Goal: Check status

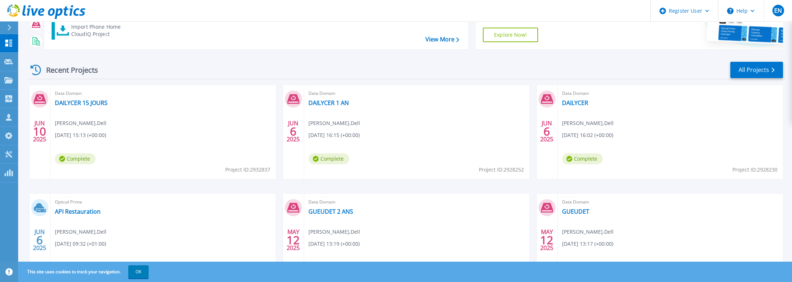
scroll to position [120, 0]
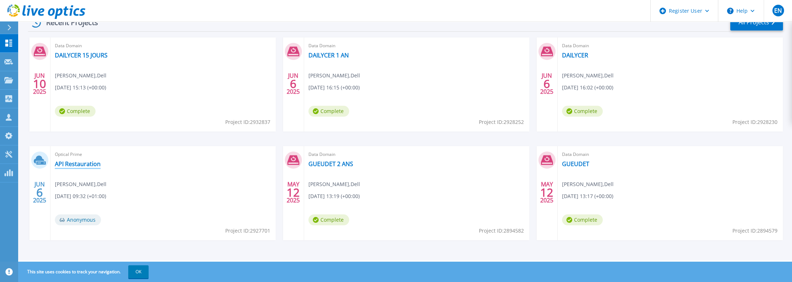
click at [77, 164] on link "API Restauration" at bounding box center [78, 163] width 46 height 7
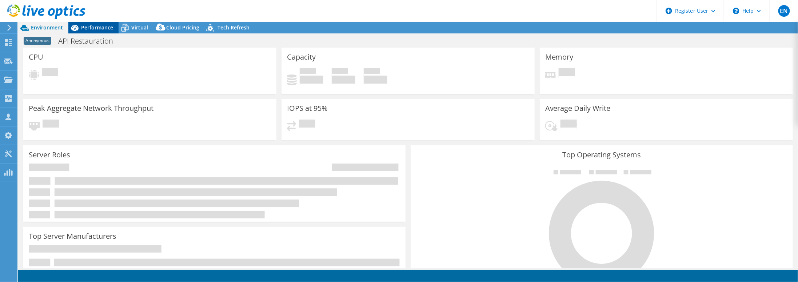
select select "USD"
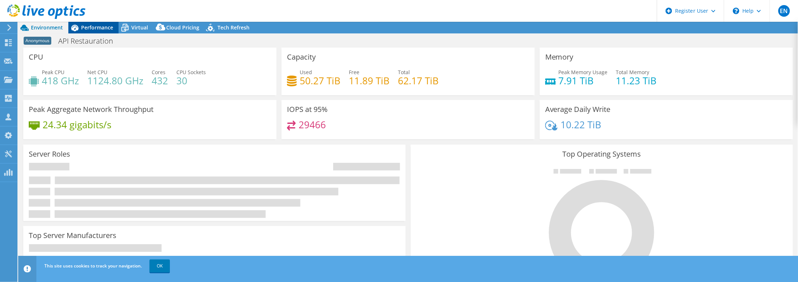
click at [98, 29] on span "Performance" at bounding box center [97, 27] width 32 height 7
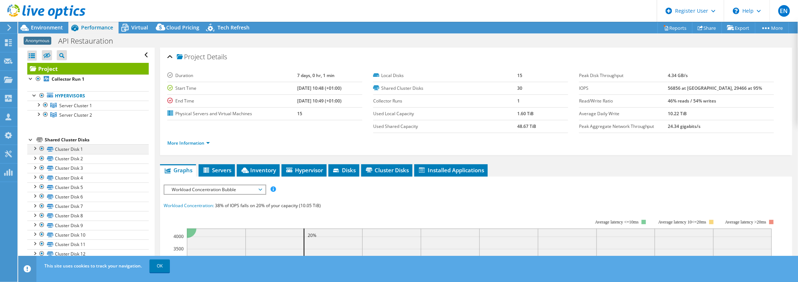
click at [41, 149] on div at bounding box center [41, 148] width 7 height 9
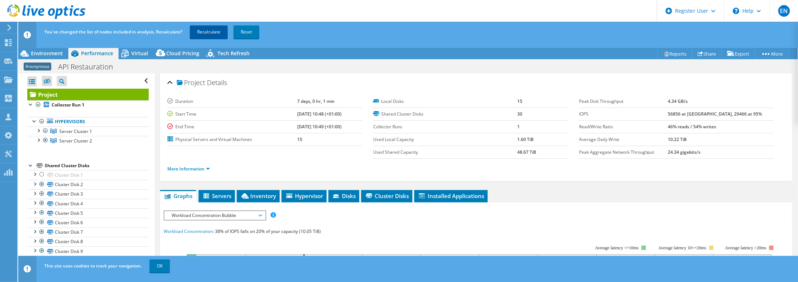
click at [202, 36] on link "Recalculate" at bounding box center [209, 31] width 38 height 13
